Goal: Check status: Check status

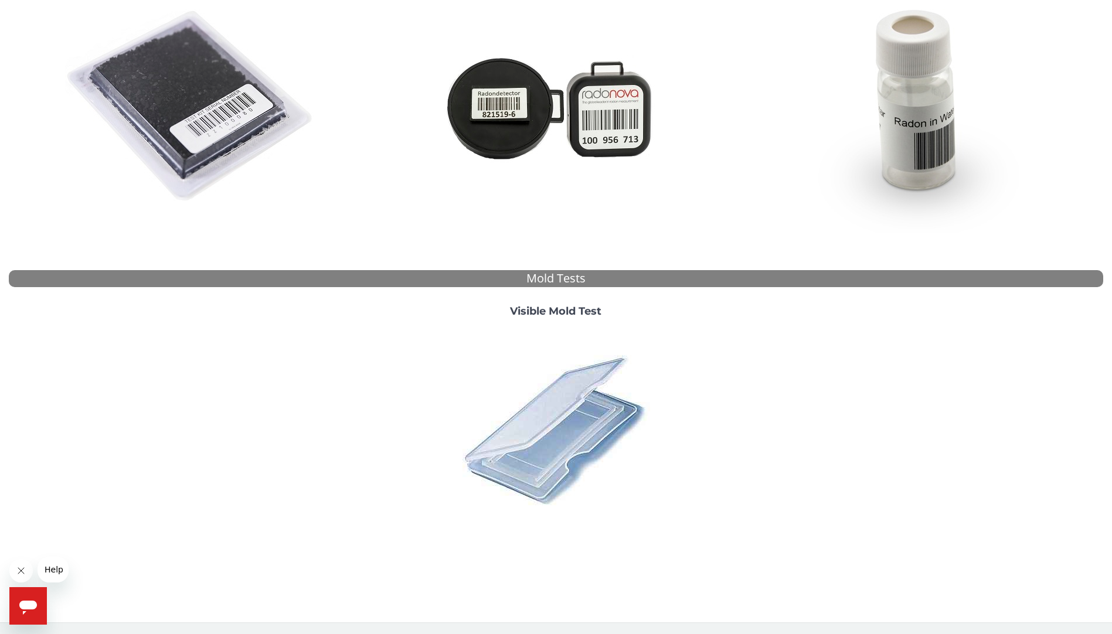
scroll to position [46, 0]
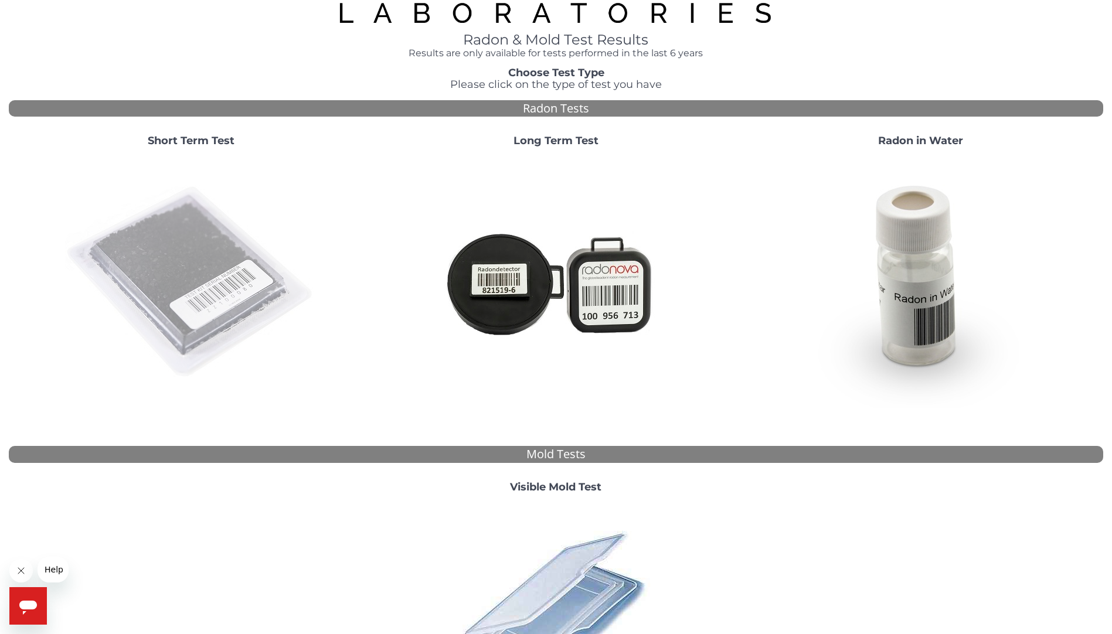
click at [156, 265] on img at bounding box center [191, 282] width 252 height 252
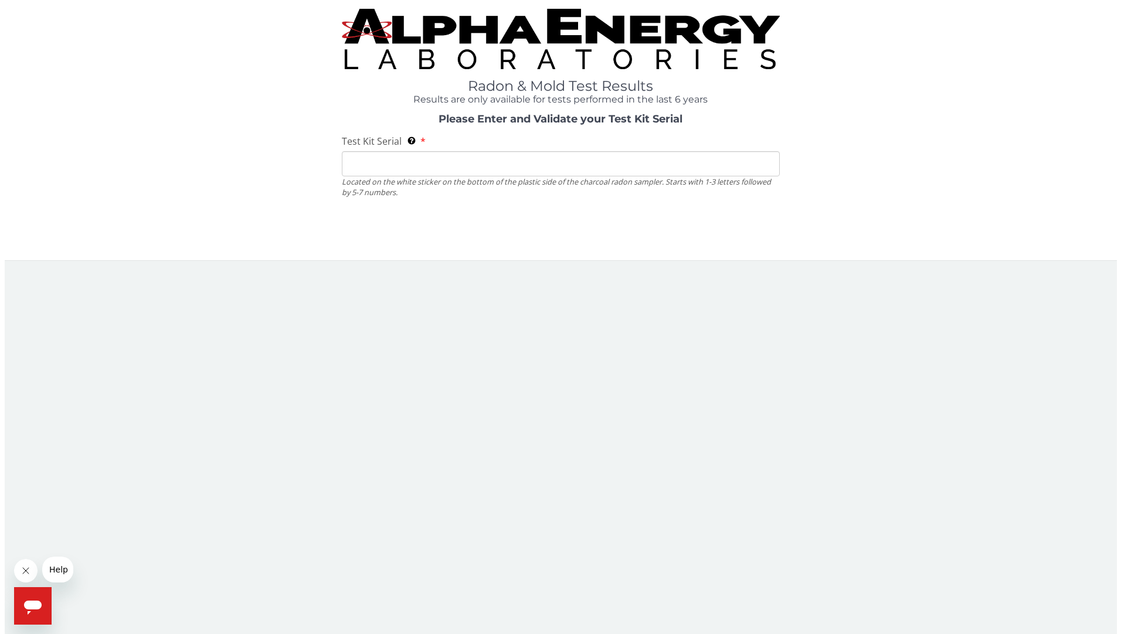
scroll to position [0, 0]
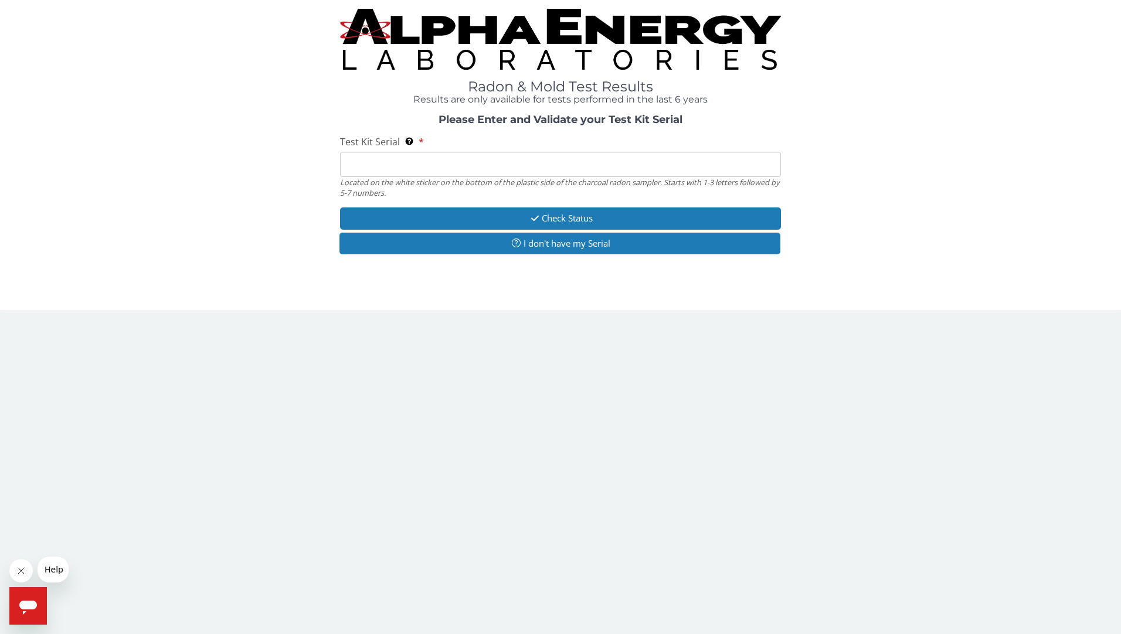
click at [375, 165] on input "Test Kit Serial Located on the white sticker on the bottom of the plastic side …" at bounding box center [560, 164] width 441 height 25
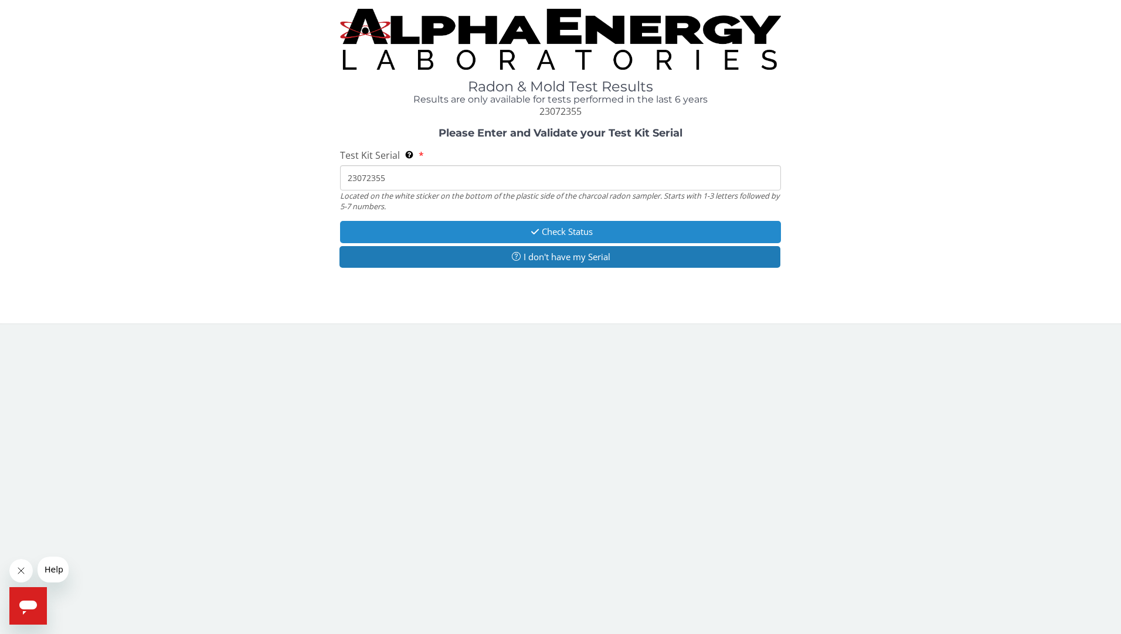
type input "23072355"
click at [547, 230] on button "Check Status" at bounding box center [560, 232] width 441 height 22
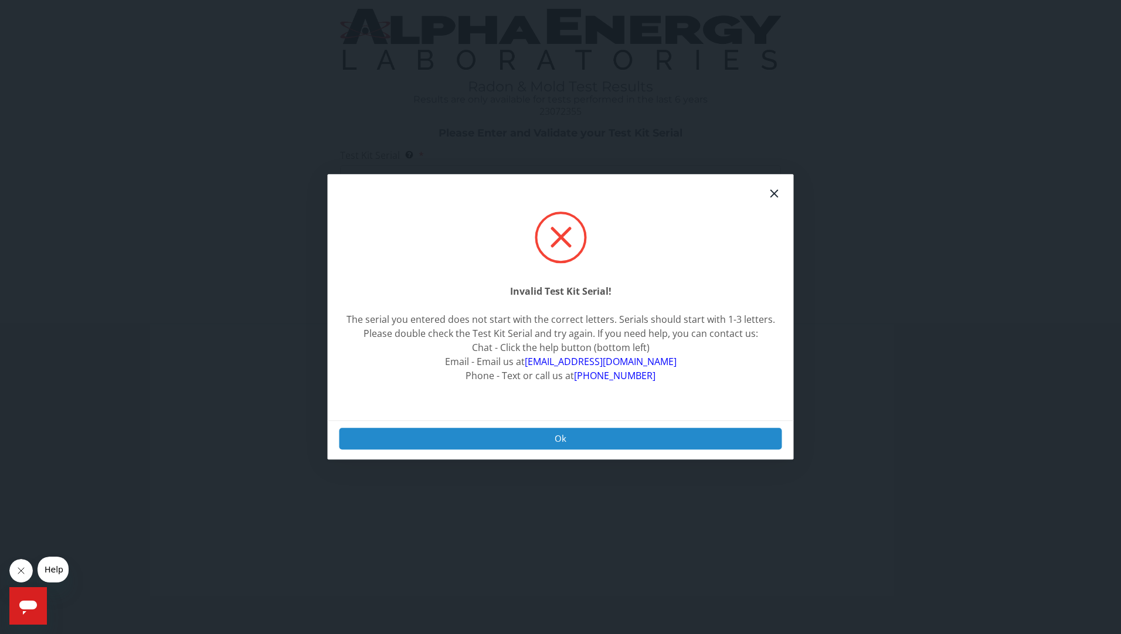
click at [551, 437] on button "Ok" at bounding box center [560, 439] width 442 height 22
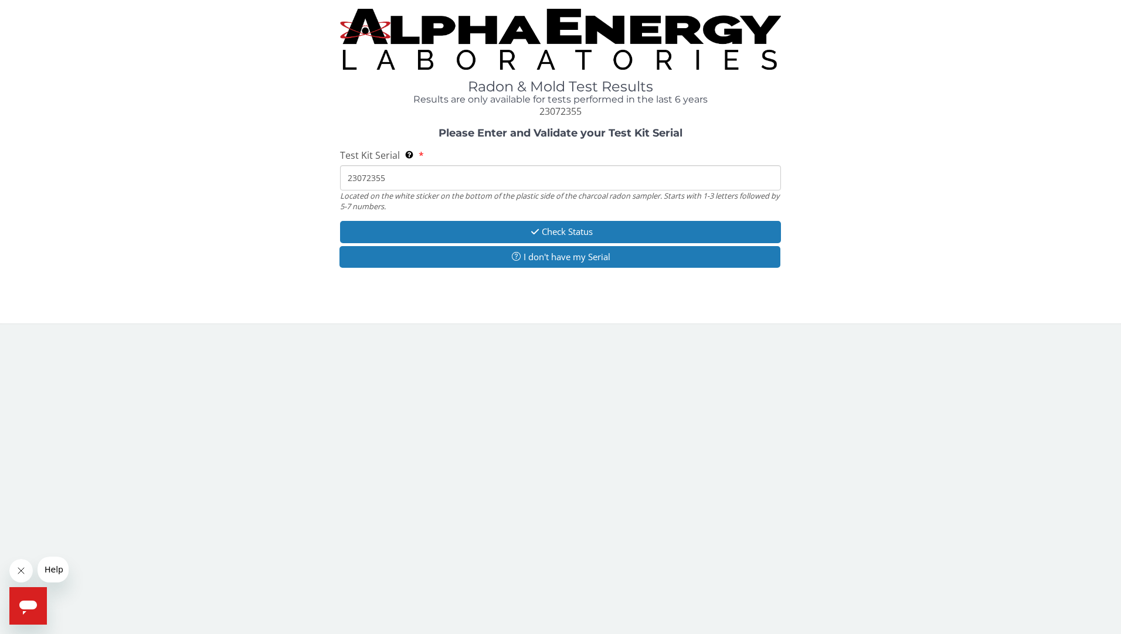
click at [406, 178] on input "23072355" at bounding box center [560, 177] width 441 height 25
click at [560, 83] on h1 "Radon & Mold Test Results" at bounding box center [560, 86] width 441 height 15
click at [413, 171] on input "23072355" at bounding box center [560, 177] width 441 height 25
click at [400, 177] on input "23072355" at bounding box center [560, 177] width 441 height 25
drag, startPoint x: 400, startPoint y: 177, endPoint x: 333, endPoint y: 181, distance: 66.9
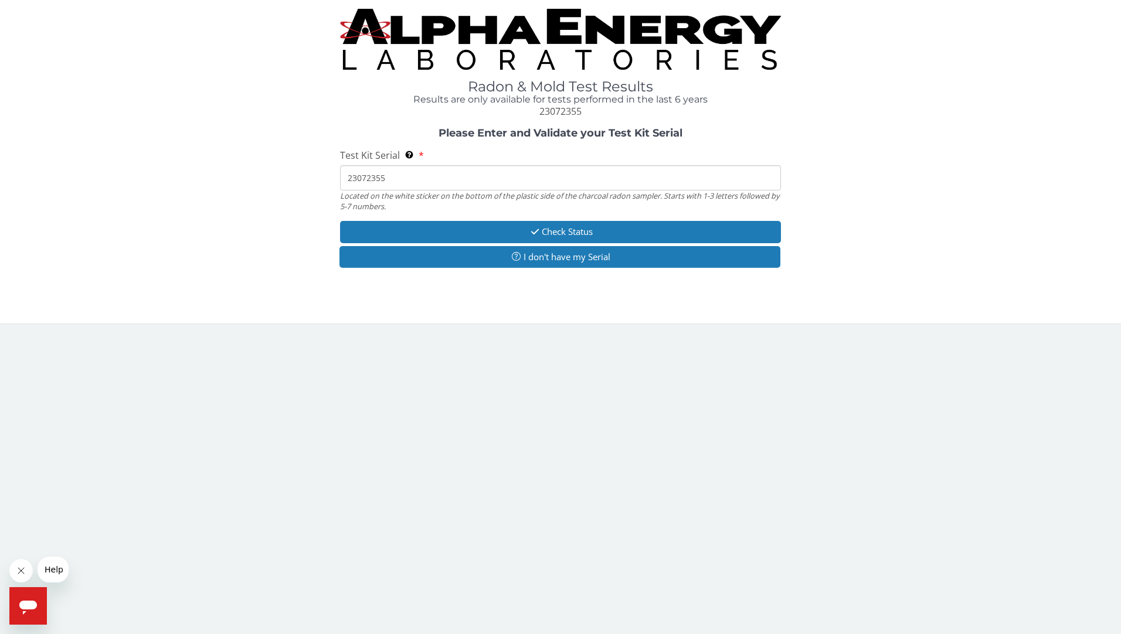
click at [333, 181] on div "Please Enter and Validate your Test Kit Serial Test Kit Serial Located on the w…" at bounding box center [560, 199] width 1103 height 143
click at [393, 176] on input "23072355" at bounding box center [560, 177] width 441 height 25
click at [547, 228] on button "Check Status" at bounding box center [560, 232] width 441 height 22
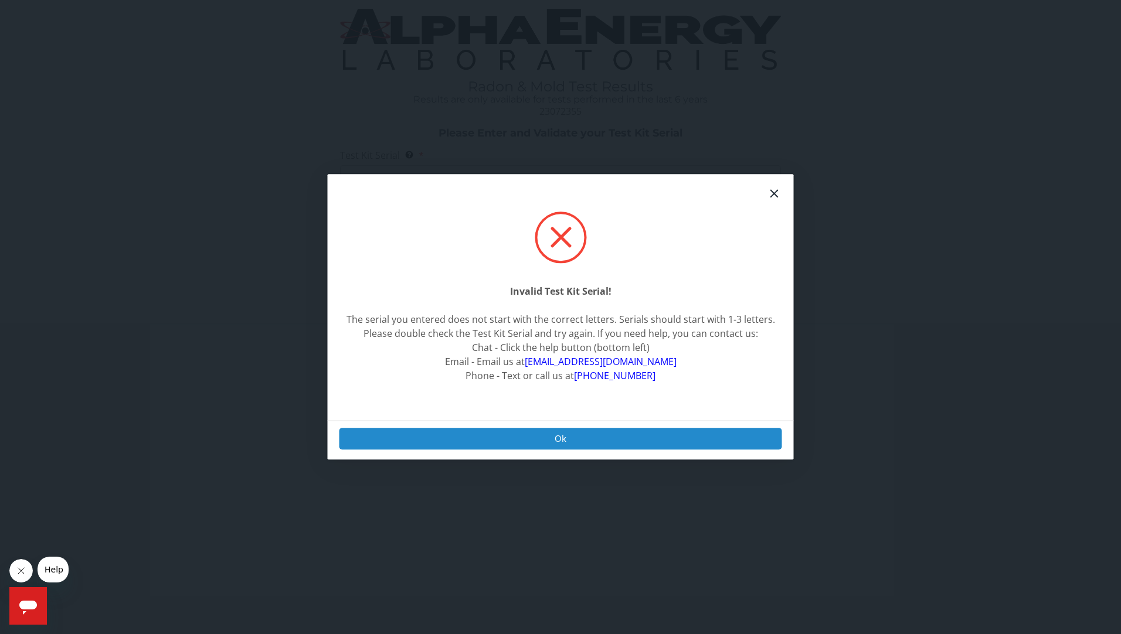
click at [562, 435] on button "Ok" at bounding box center [560, 439] width 442 height 22
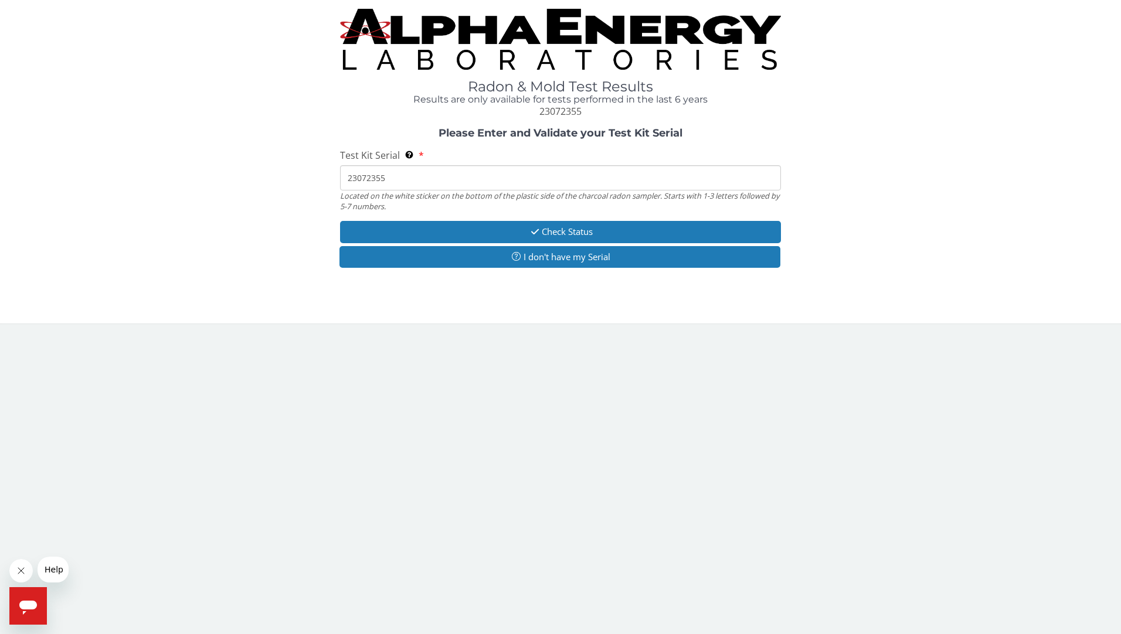
click at [397, 175] on input "23072355" at bounding box center [560, 177] width 441 height 25
drag, startPoint x: 407, startPoint y: 172, endPoint x: 342, endPoint y: 183, distance: 66.5
click at [342, 183] on input "23072355" at bounding box center [560, 177] width 441 height 25
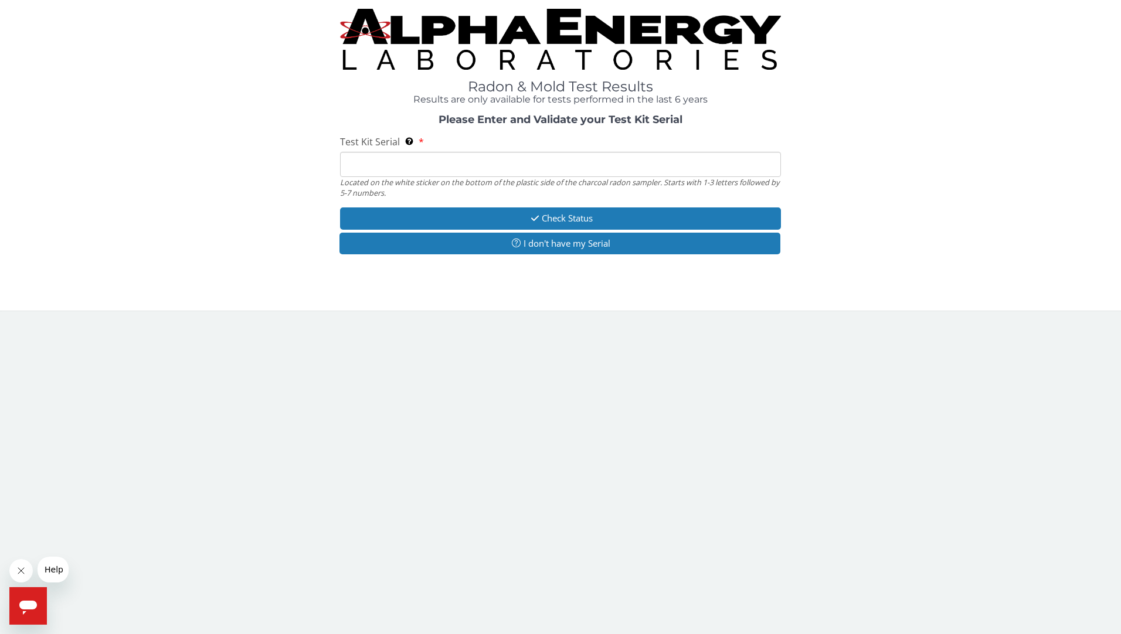
click at [266, 230] on div "Please Enter and Validate your Test Kit Serial Test Kit Serial Located on the w…" at bounding box center [560, 185] width 1103 height 143
click at [401, 165] on input "Test Kit Serial Located on the white sticker on the bottom of the plastic side …" at bounding box center [560, 164] width 441 height 25
click at [557, 247] on button "I don't have my Serial" at bounding box center [559, 244] width 441 height 22
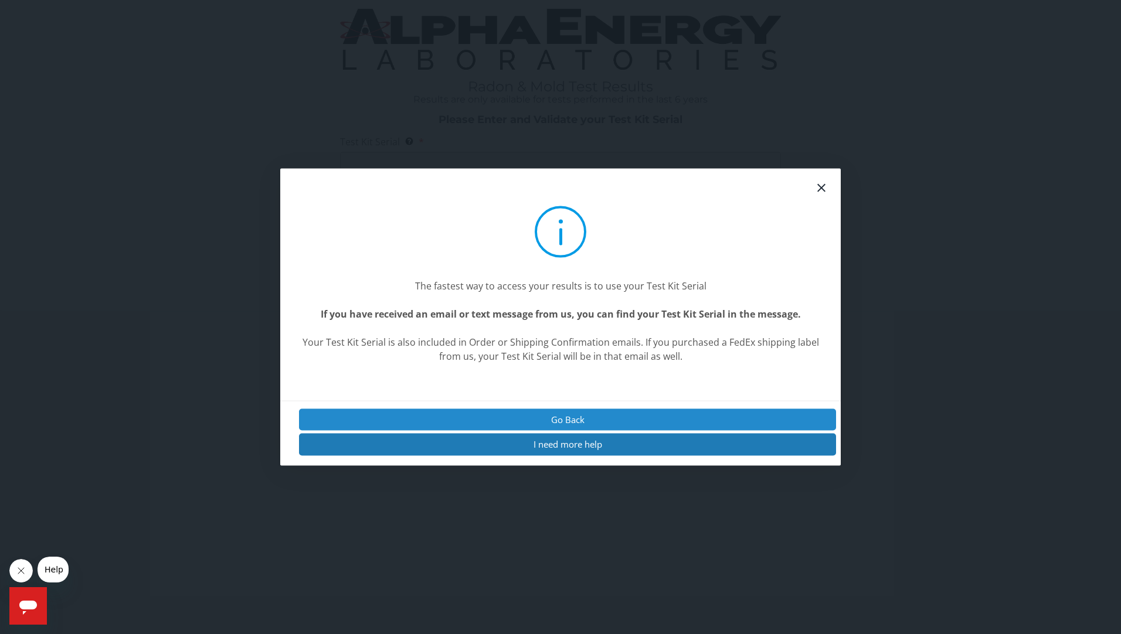
click at [575, 417] on button "Go Back" at bounding box center [567, 420] width 537 height 22
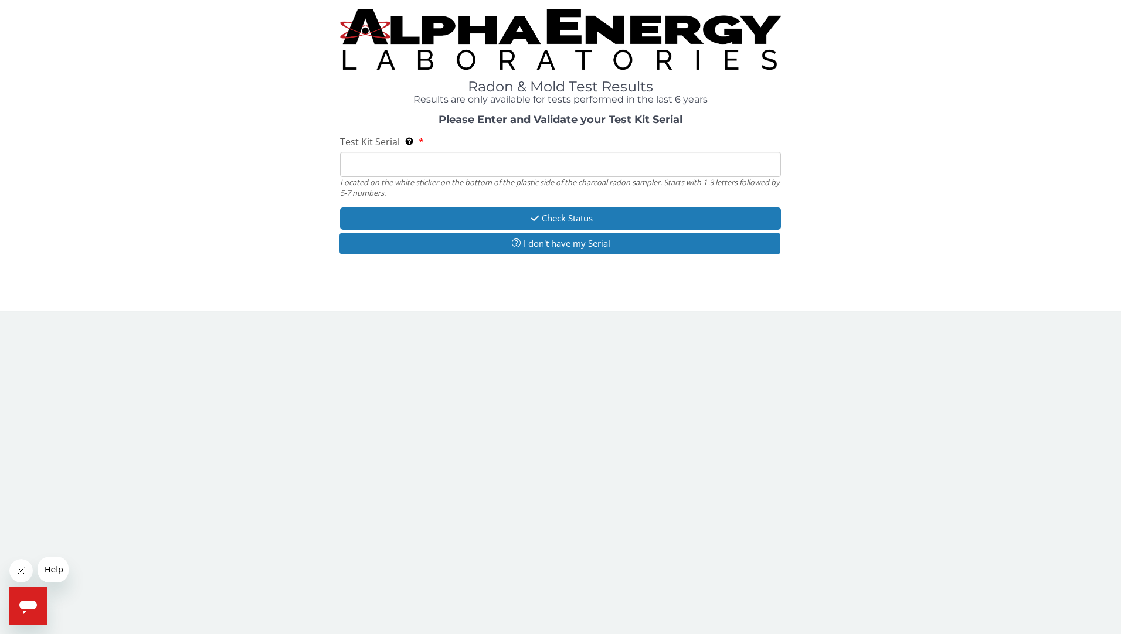
click at [367, 164] on input "Test Kit Serial Located on the white sticker on the bottom of the plastic side …" at bounding box center [560, 164] width 441 height 25
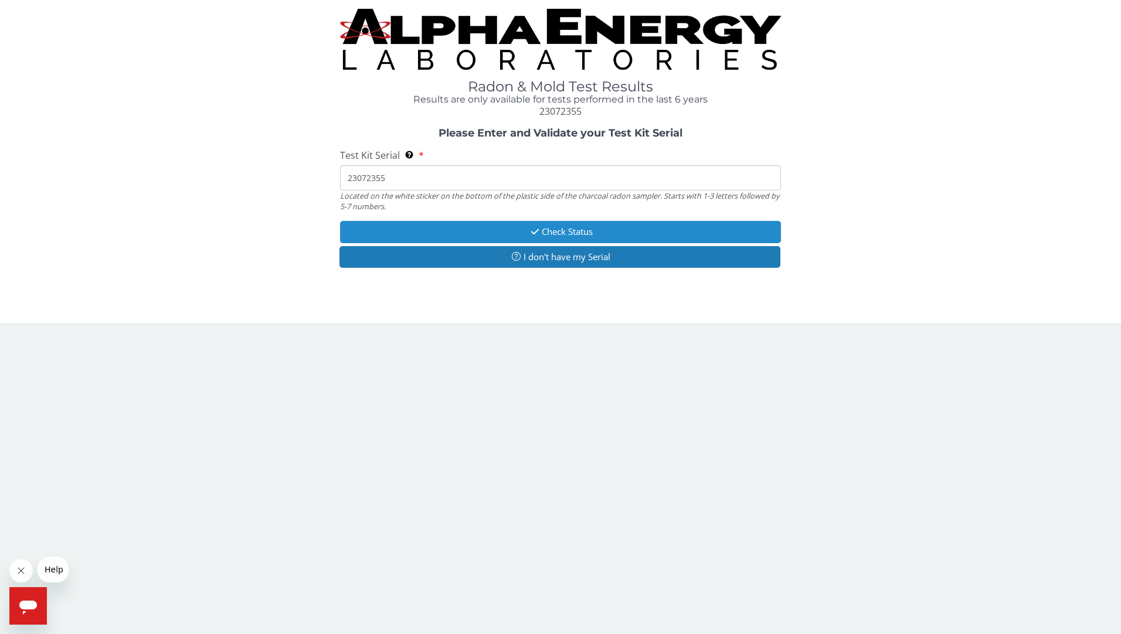
type input "23072355"
click at [553, 229] on button "Check Status" at bounding box center [560, 232] width 441 height 22
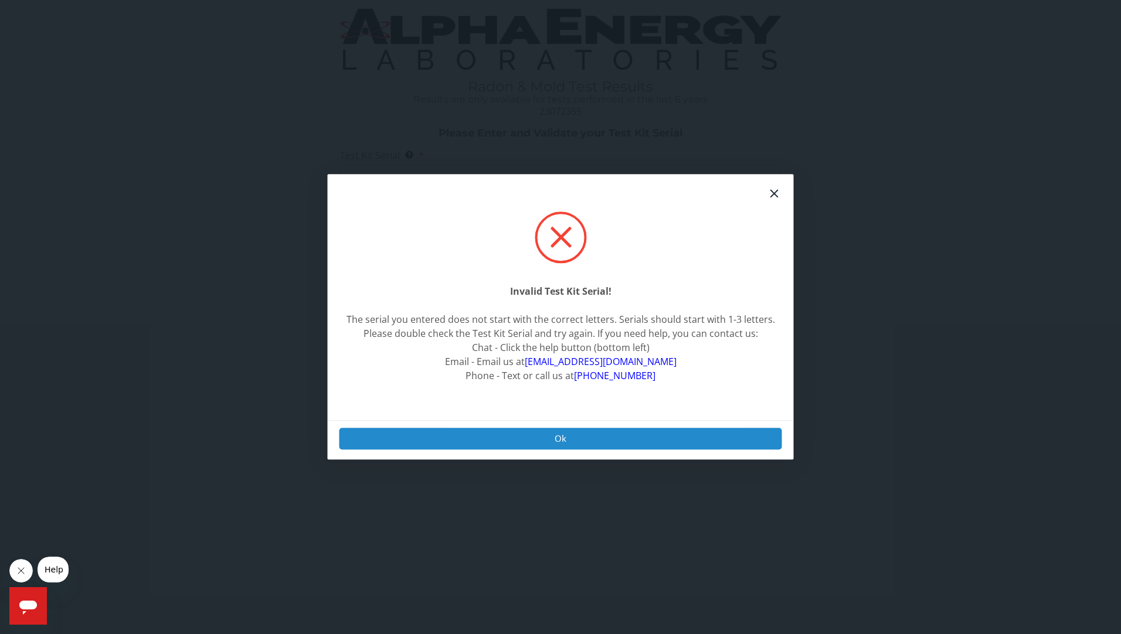
click at [574, 428] on button "Ok" at bounding box center [560, 439] width 442 height 22
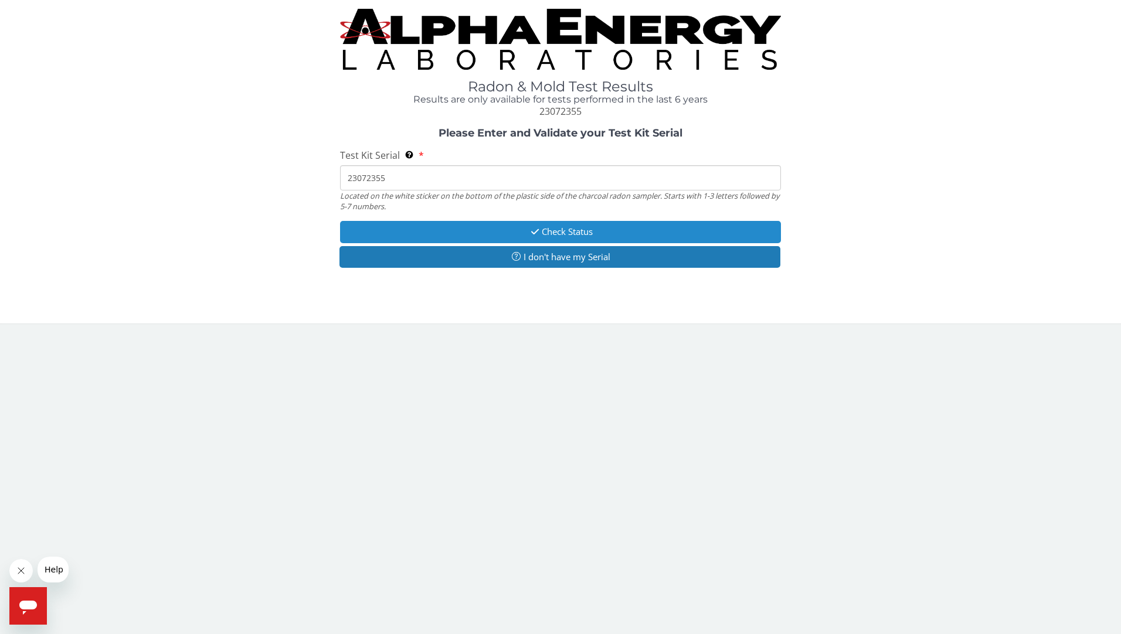
click at [556, 224] on button "Check Status" at bounding box center [560, 232] width 441 height 22
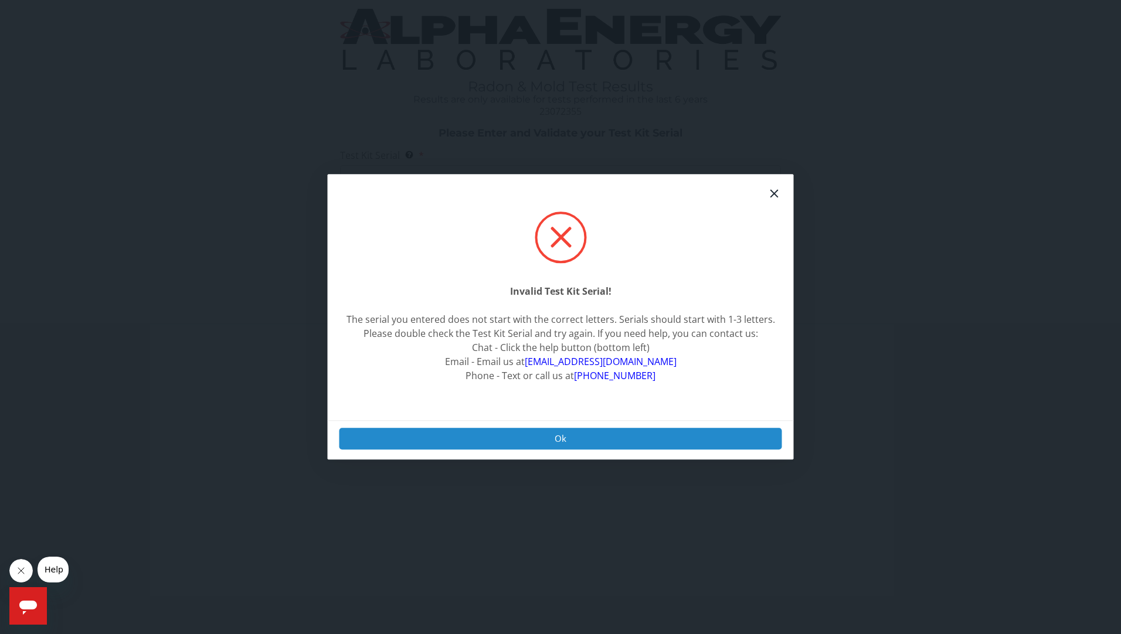
click at [575, 430] on button "Ok" at bounding box center [560, 439] width 442 height 22
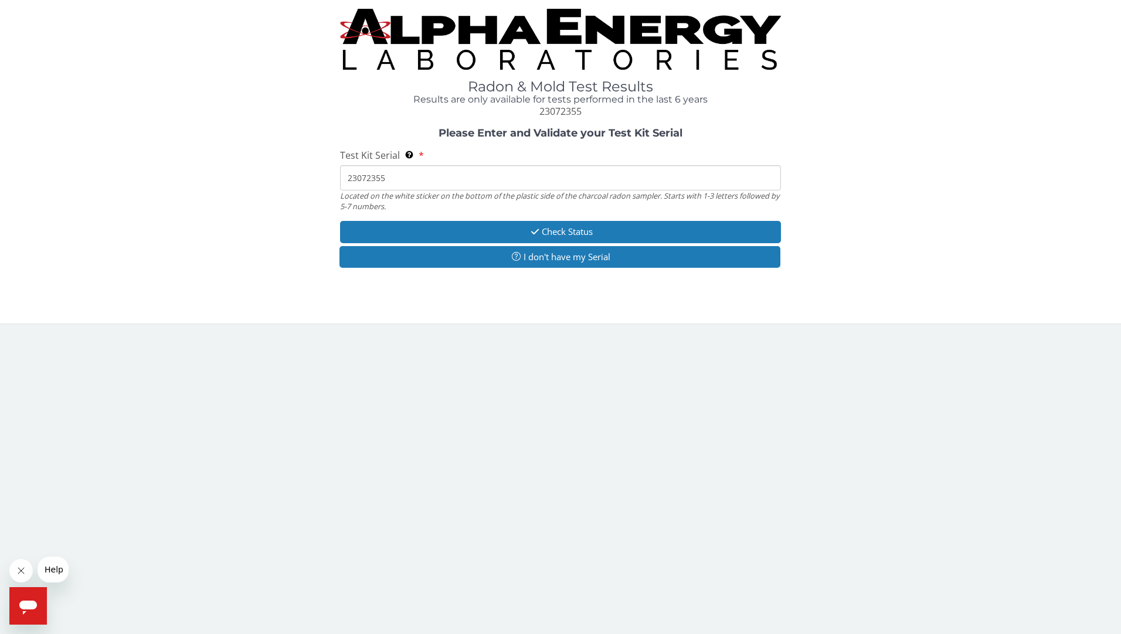
click at [396, 175] on input "23072355" at bounding box center [560, 177] width 441 height 25
